Goal: Transaction & Acquisition: Purchase product/service

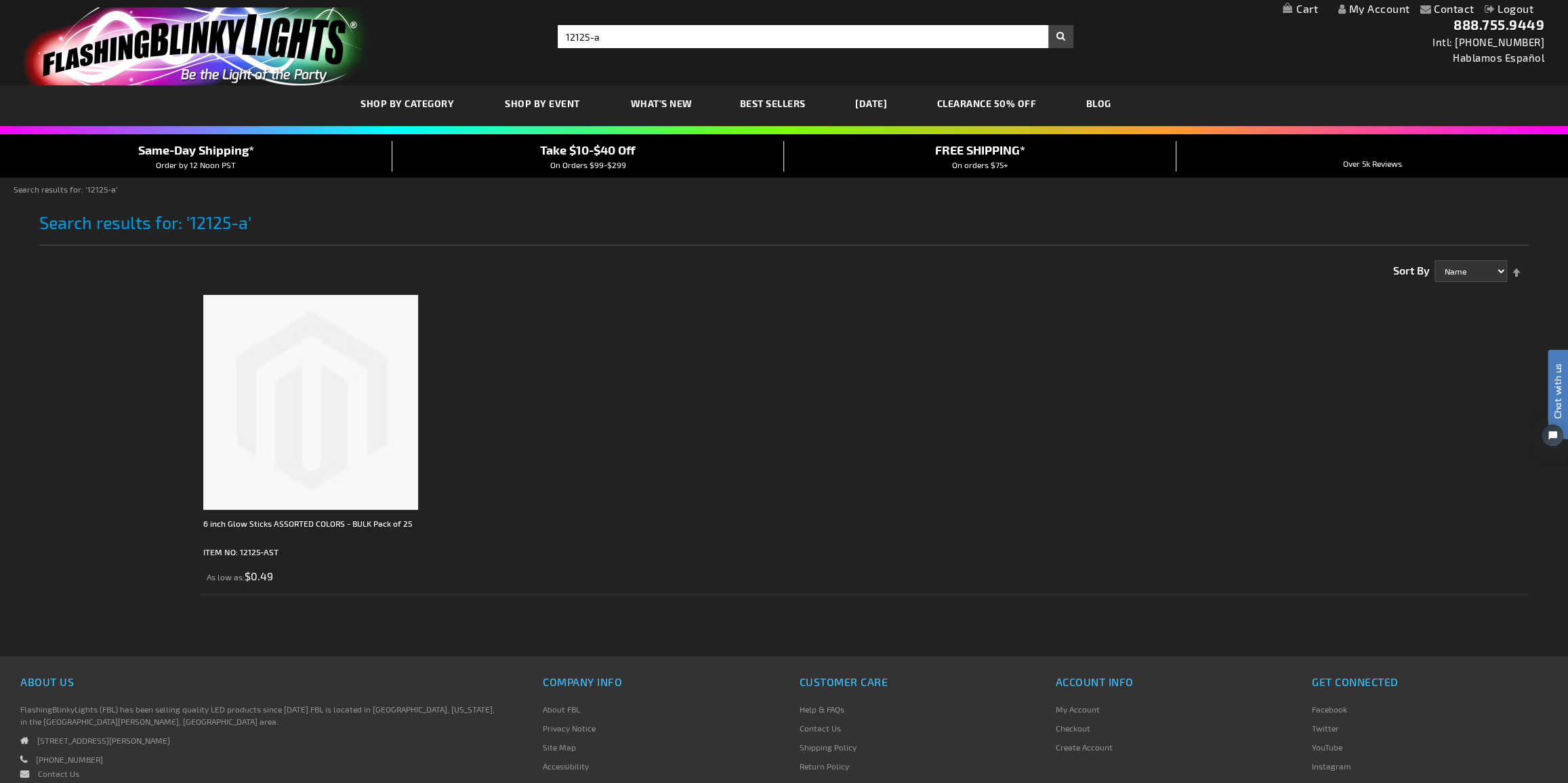
click at [326, 398] on img at bounding box center [310, 402] width 215 height 215
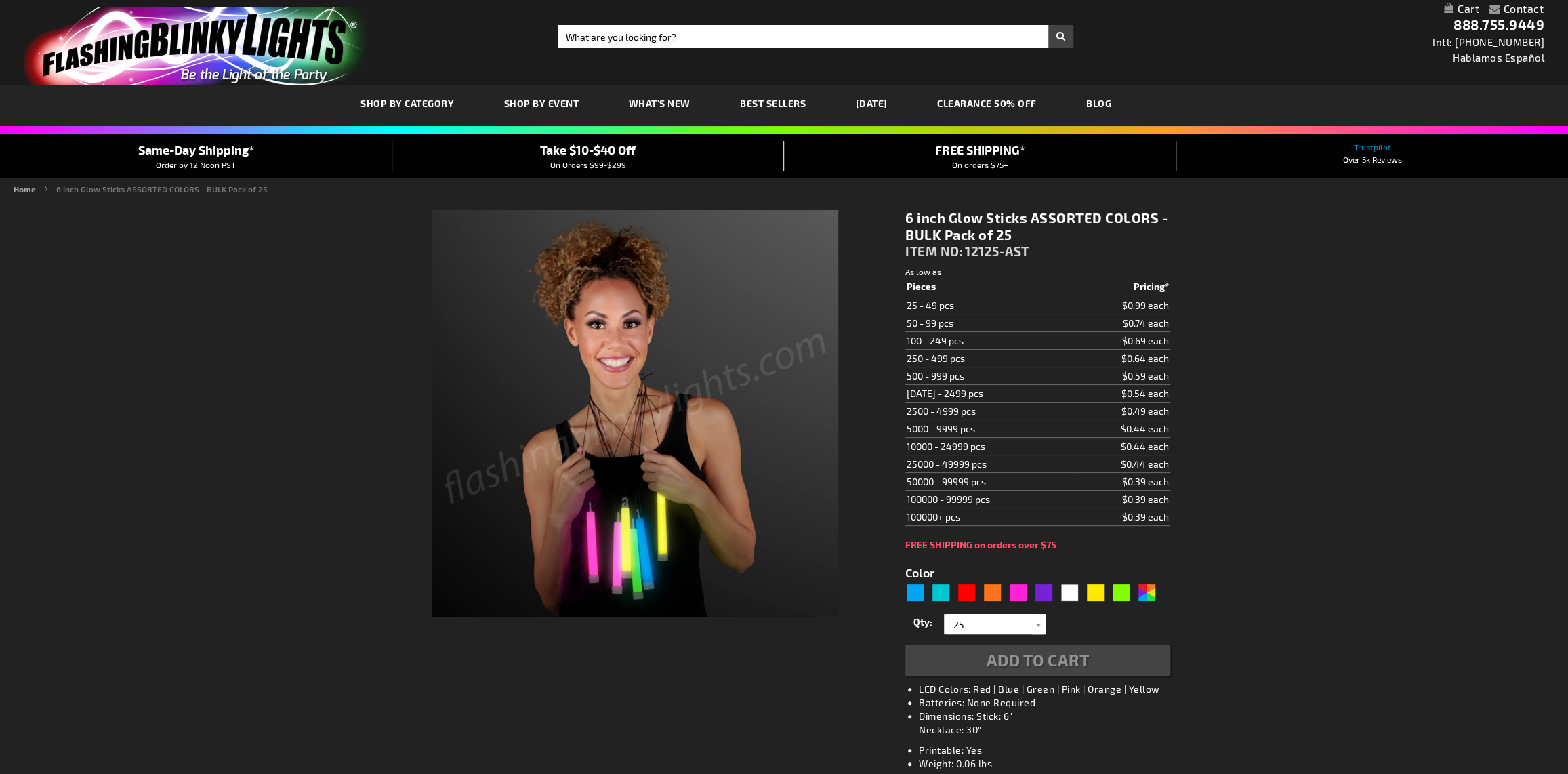
type input "5630"
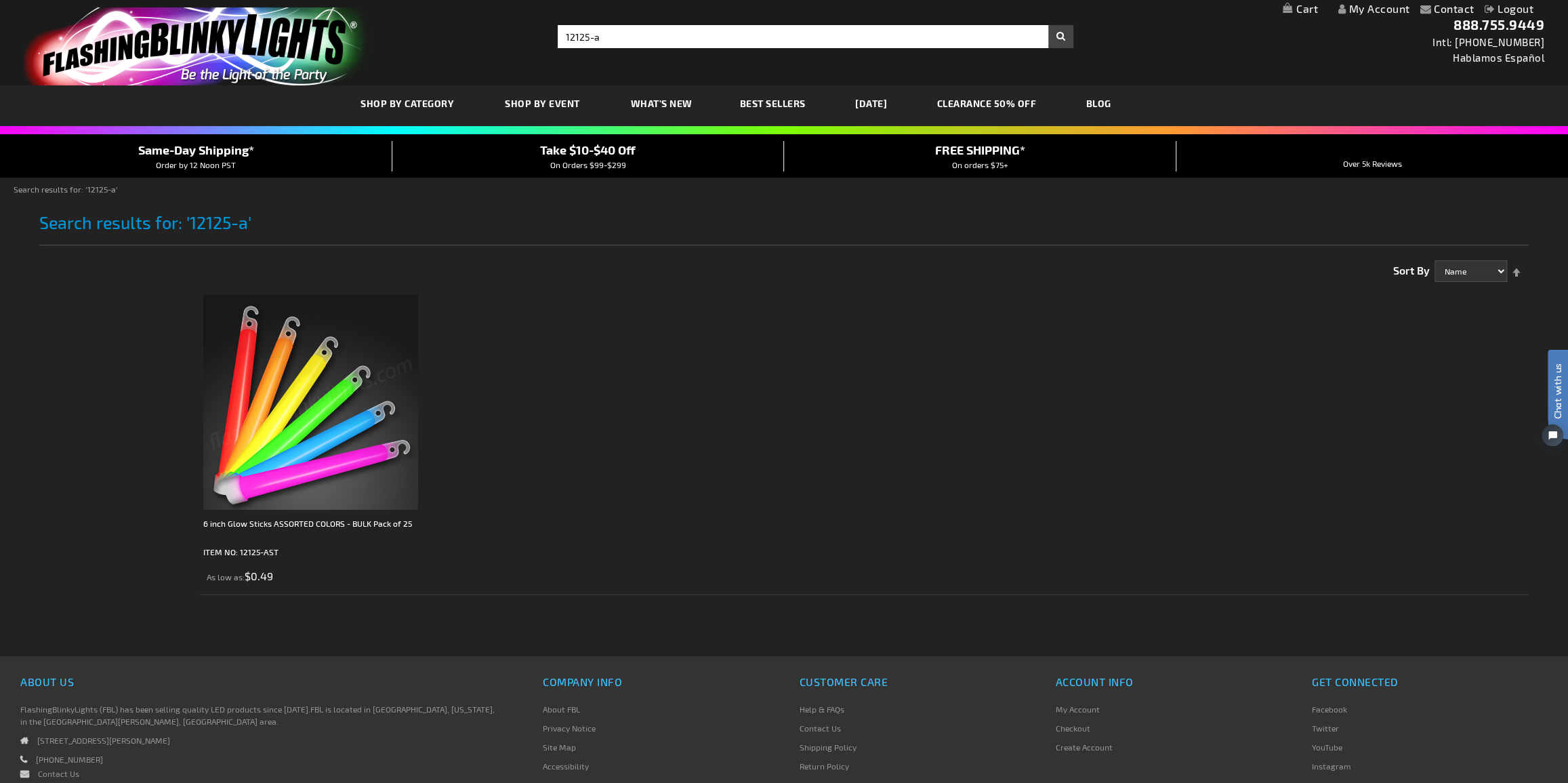
click at [344, 361] on img at bounding box center [310, 402] width 215 height 215
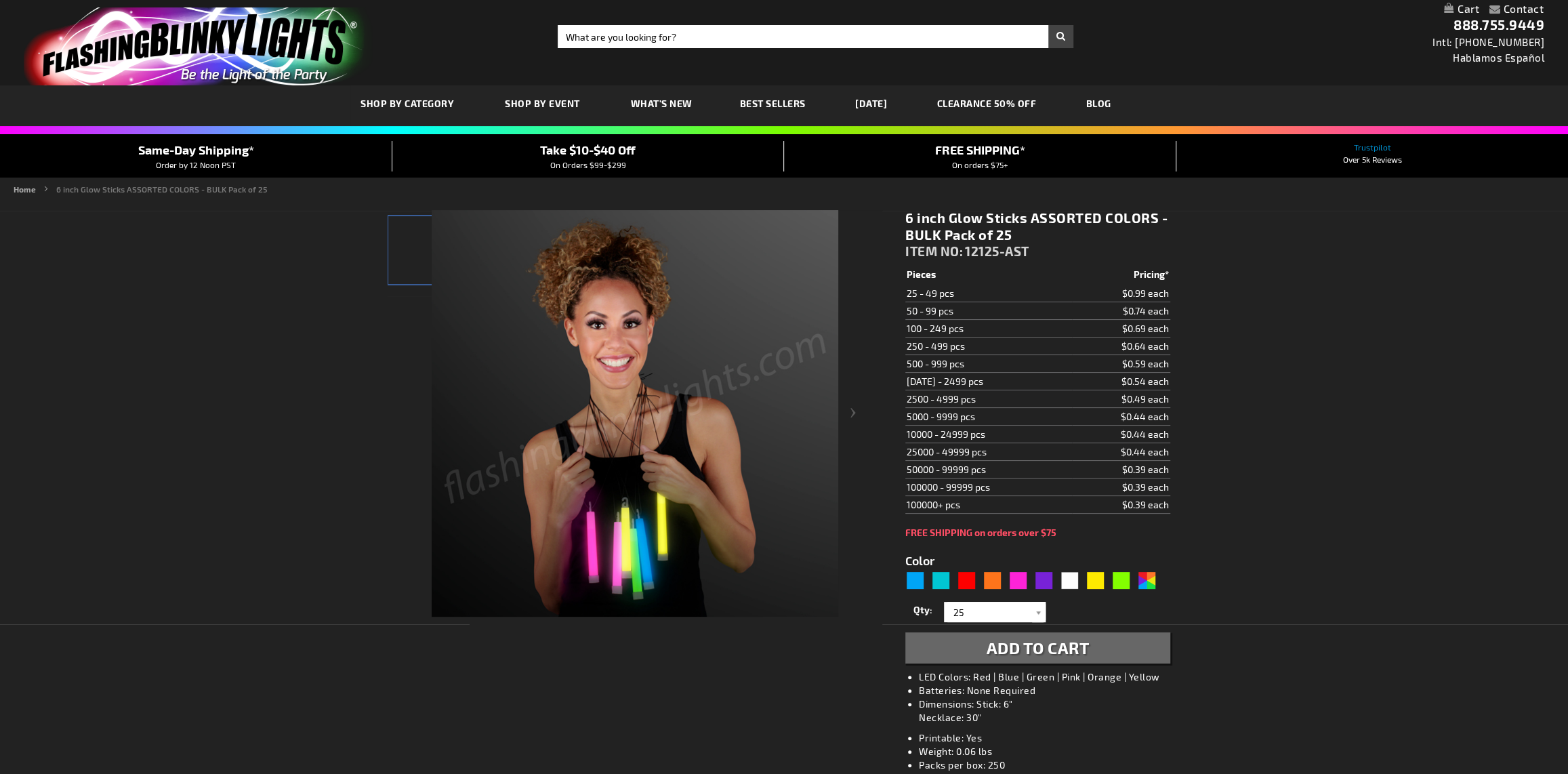
type input "5630"
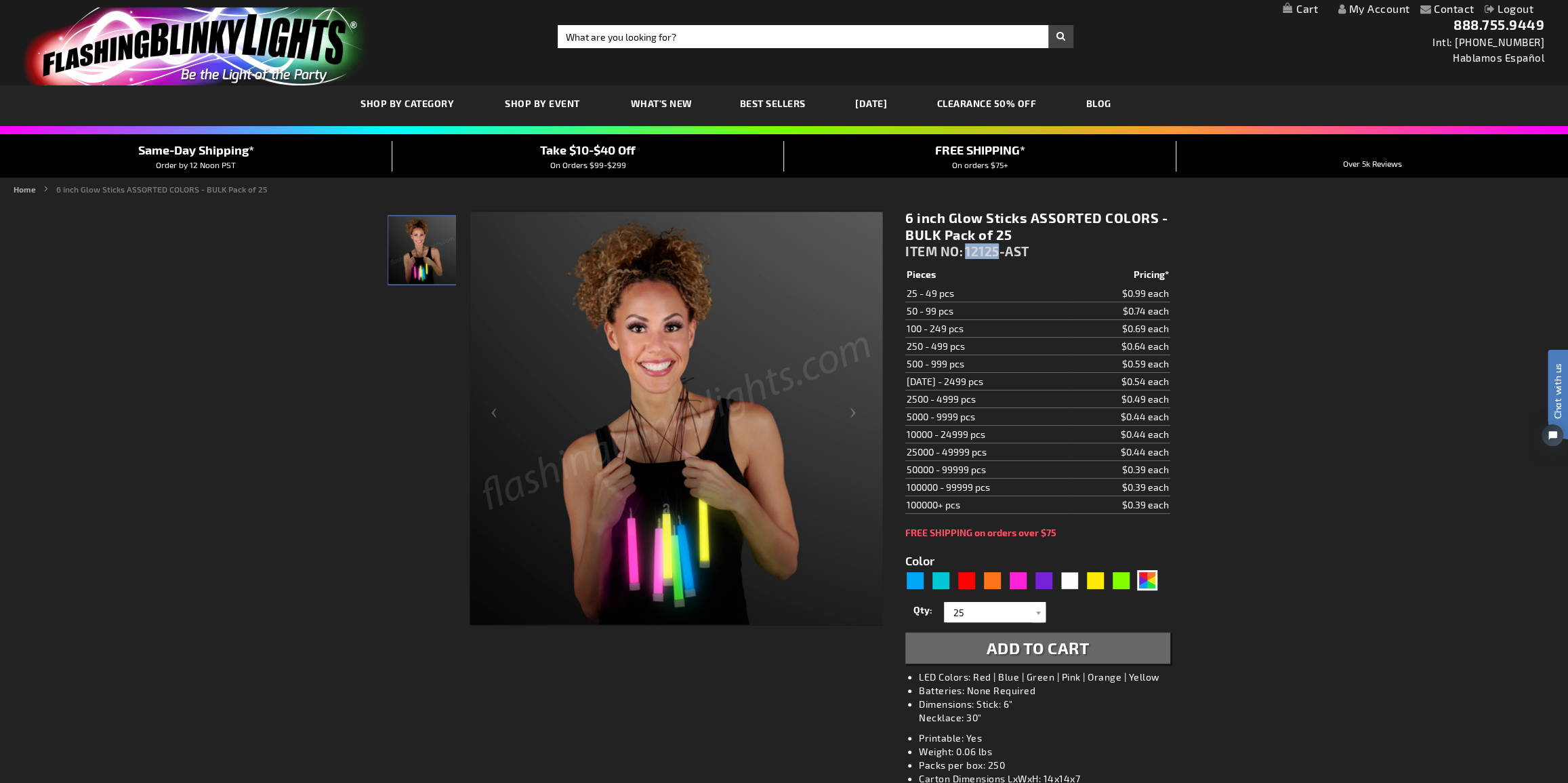
drag, startPoint x: 967, startPoint y: 251, endPoint x: 1001, endPoint y: 252, distance: 34.0
click at [1001, 252] on span "12125-AST" at bounding box center [997, 251] width 65 height 15
copy span "12125"
